Goal: Task Accomplishment & Management: Use online tool/utility

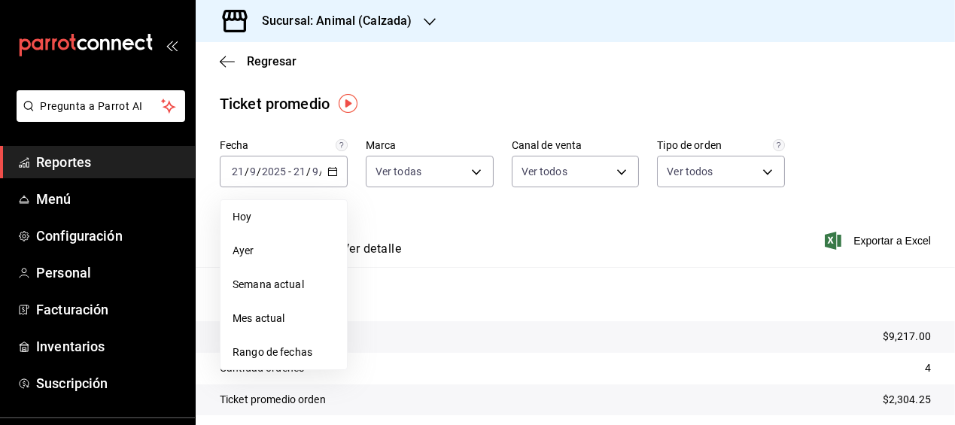
click at [282, 352] on span "Rango de fechas" at bounding box center [284, 353] width 102 height 16
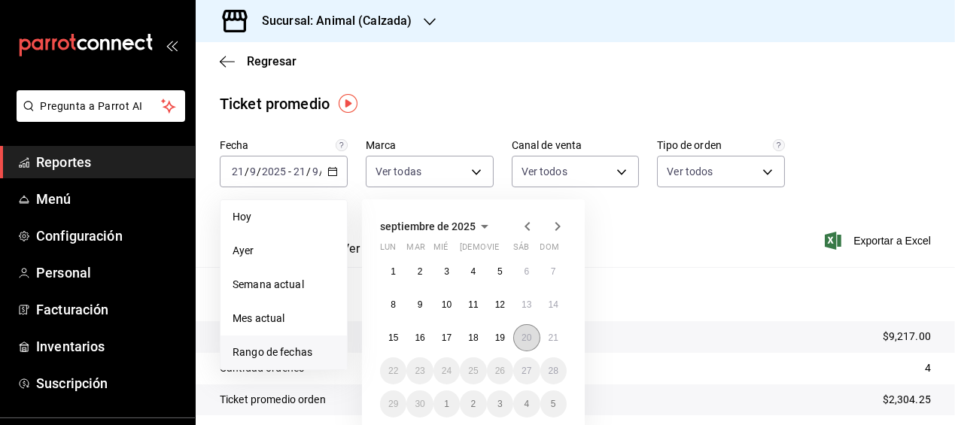
click at [528, 342] on abbr "20" at bounding box center [527, 338] width 10 height 11
click at [552, 337] on abbr "21" at bounding box center [554, 338] width 10 height 11
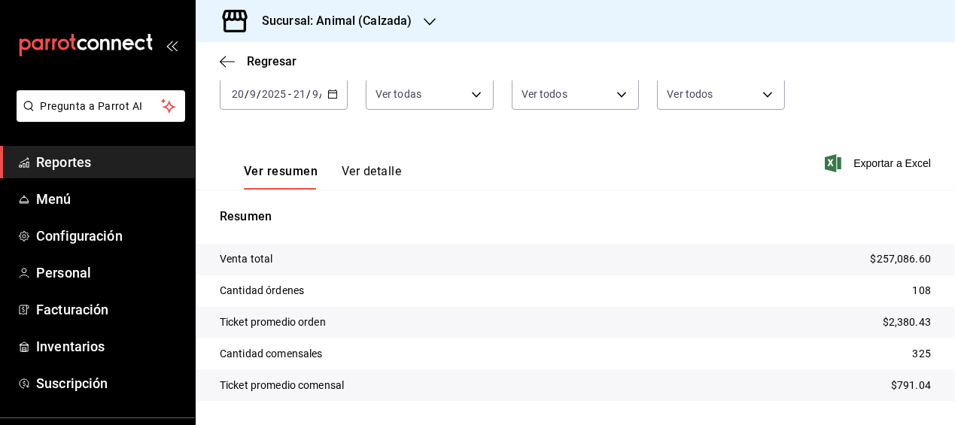
scroll to position [81, 0]
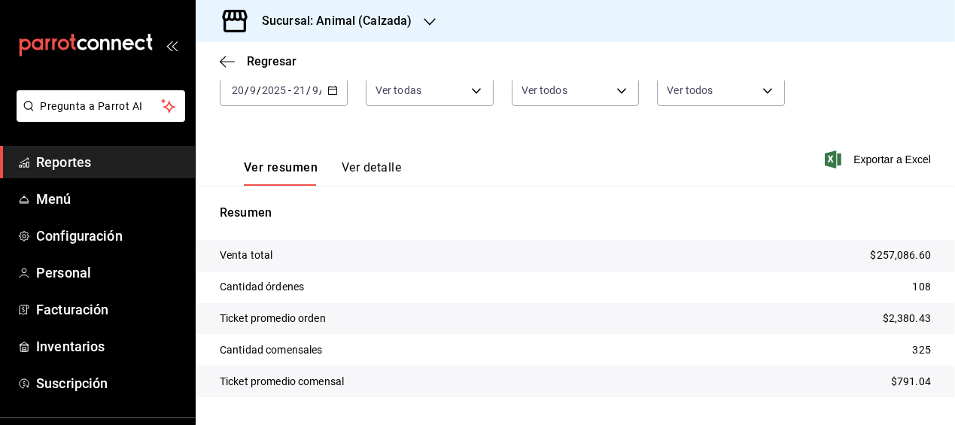
drag, startPoint x: 703, startPoint y: 326, endPoint x: 709, endPoint y: 437, distance: 110.8
click at [709, 425] on html "Pregunta a Parrot AI Reportes Menú Configuración Personal Facturación Inventari…" at bounding box center [477, 212] width 955 height 425
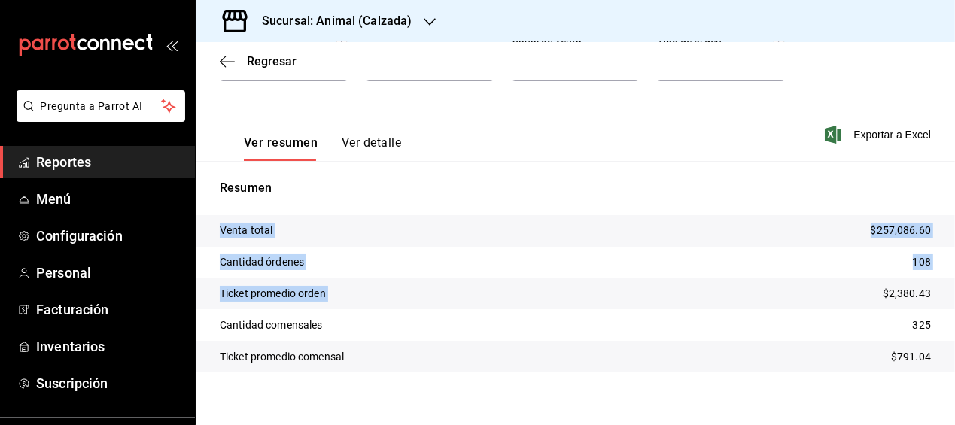
scroll to position [118, 0]
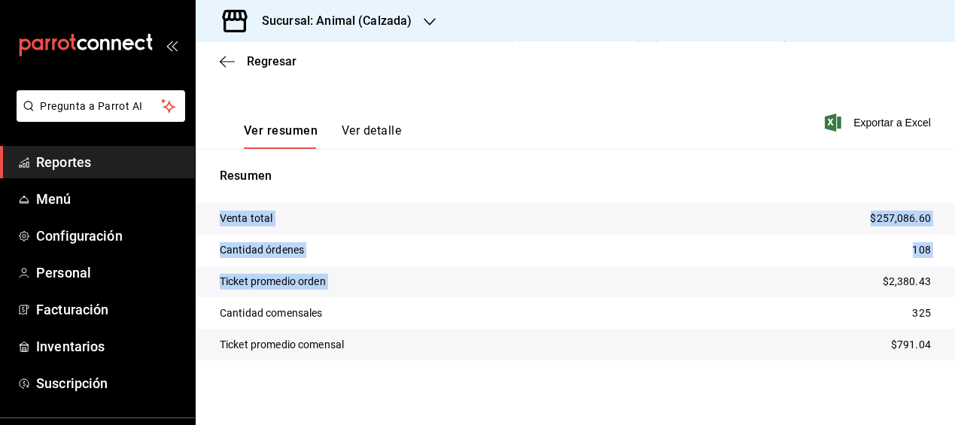
click at [665, 318] on tr "Cantidad comensales 325" at bounding box center [576, 313] width 760 height 32
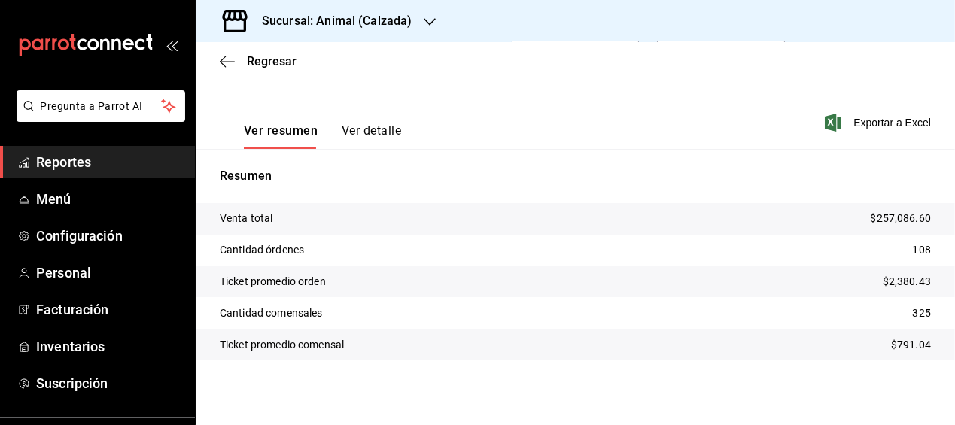
click at [795, 311] on tr "Cantidad comensales 325" at bounding box center [576, 313] width 760 height 32
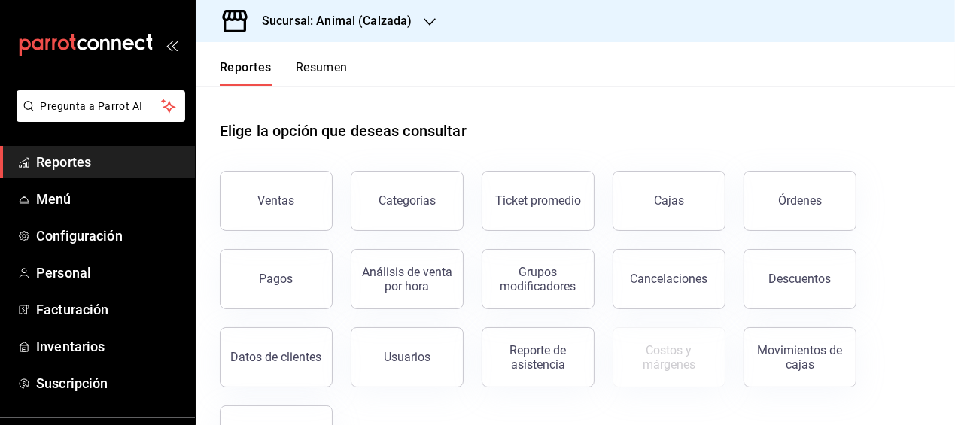
click at [423, 122] on h1 "Elige la opción que deseas consultar" at bounding box center [343, 131] width 247 height 23
click at [304, 189] on button "Ventas" at bounding box center [276, 201] width 113 height 60
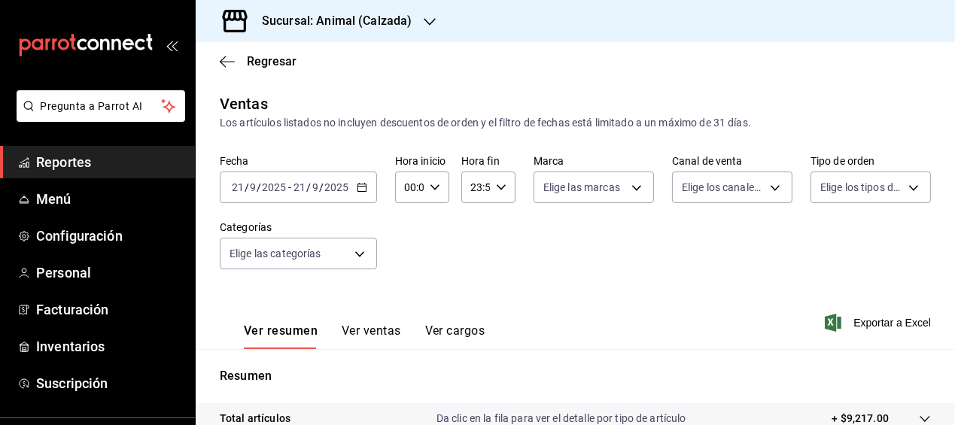
click at [362, 184] on icon "button" at bounding box center [362, 187] width 11 height 11
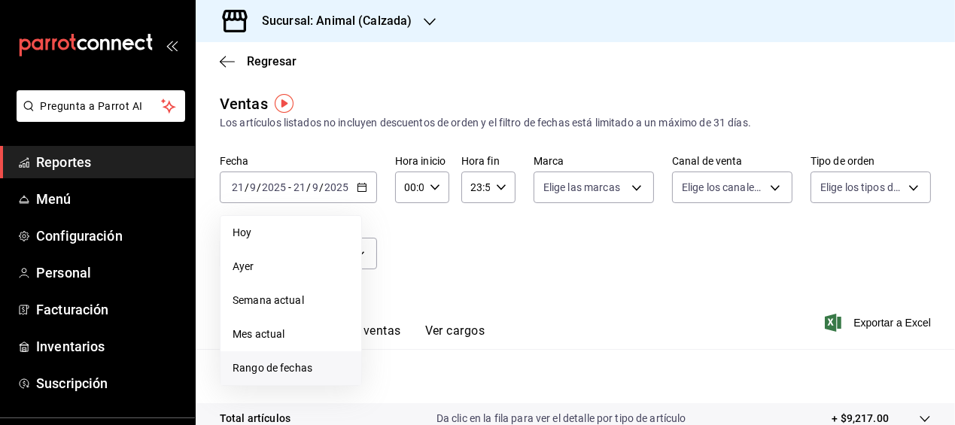
click at [299, 367] on span "Rango de fechas" at bounding box center [291, 369] width 117 height 16
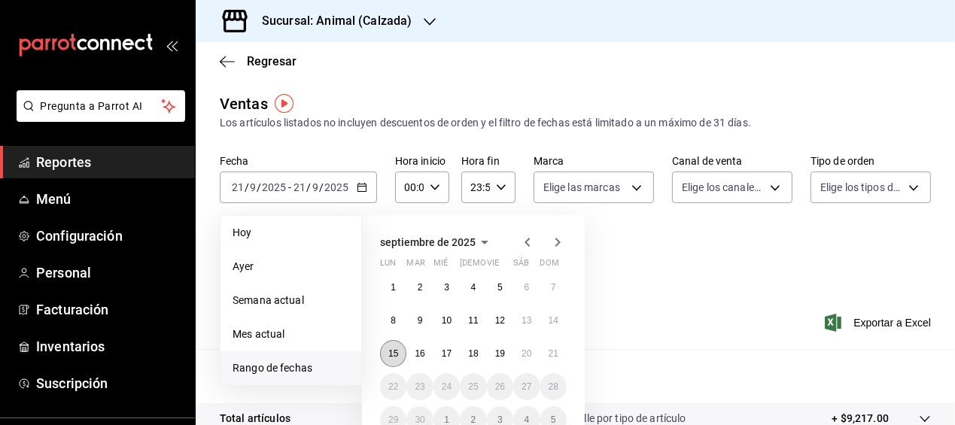
click at [391, 351] on abbr "15" at bounding box center [393, 354] width 10 height 11
click at [559, 352] on button "21" at bounding box center [553, 353] width 26 height 27
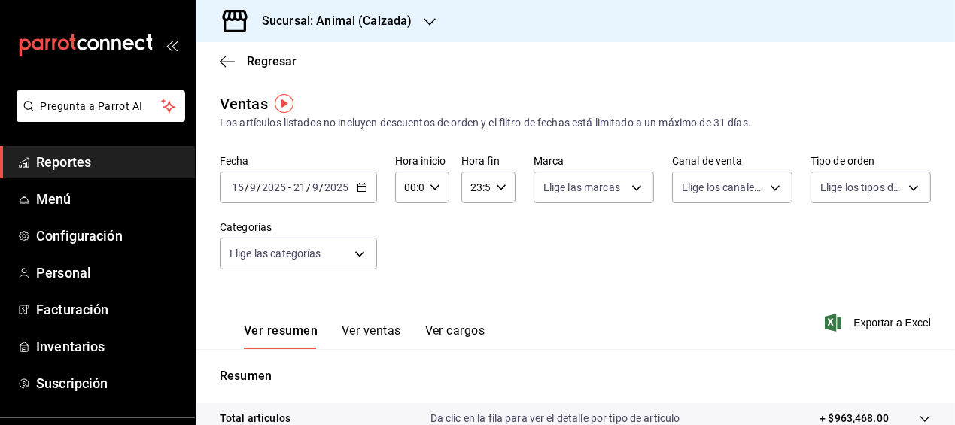
click at [431, 188] on icon "button" at bounding box center [435, 187] width 11 height 11
click at [408, 250] on span "05" at bounding box center [407, 248] width 2 height 12
type input "05:00"
click at [434, 227] on span "00" at bounding box center [433, 226] width 2 height 12
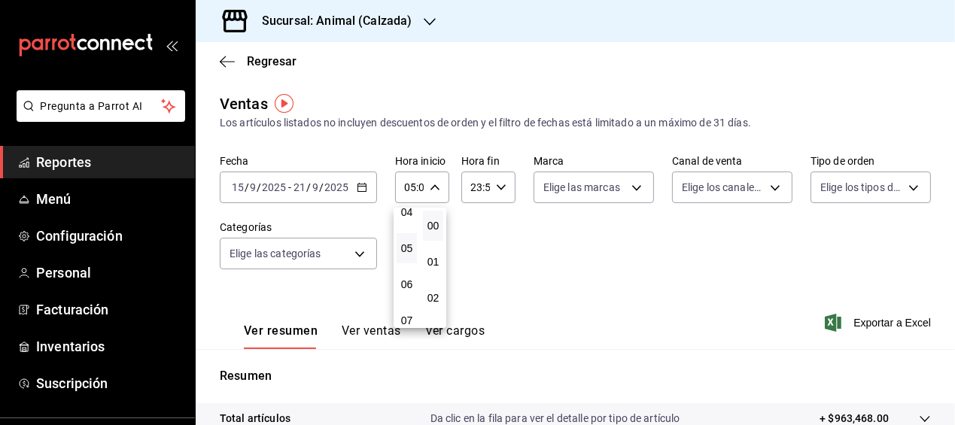
click at [498, 184] on div at bounding box center [477, 212] width 955 height 425
click at [498, 184] on icon "button" at bounding box center [501, 187] width 11 height 11
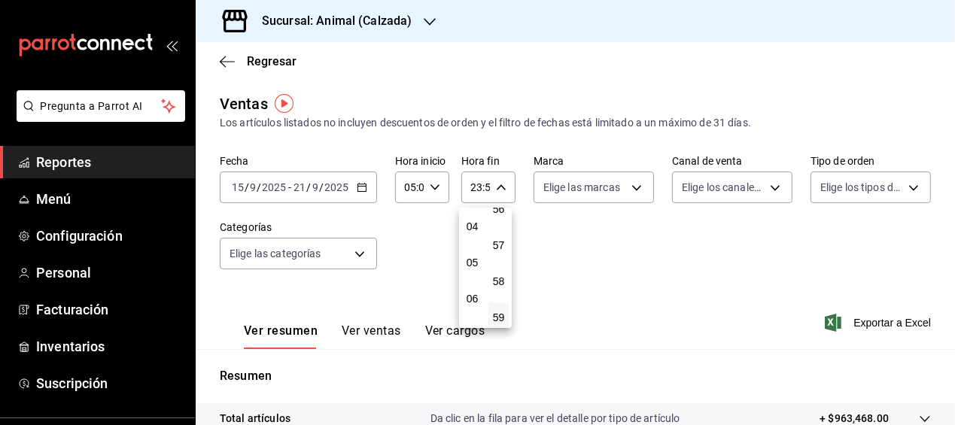
scroll to position [143, 0]
click at [473, 262] on span "05" at bounding box center [472, 263] width 2 height 12
click at [498, 226] on span "00" at bounding box center [499, 226] width 2 height 12
type input "05:00"
click at [594, 266] on div at bounding box center [477, 212] width 955 height 425
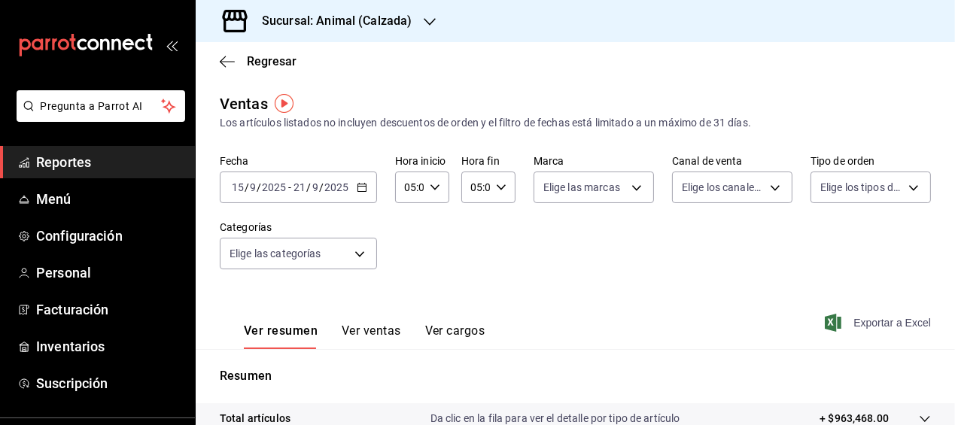
click at [853, 319] on span "Exportar a Excel" at bounding box center [879, 323] width 103 height 18
